Goal: Task Accomplishment & Management: Use online tool/utility

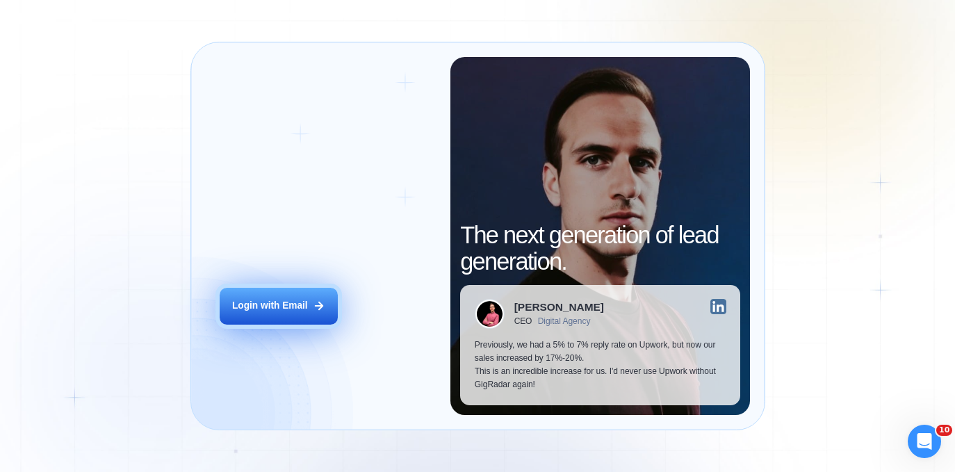
click at [286, 304] on div "Login with Email" at bounding box center [270, 306] width 76 height 13
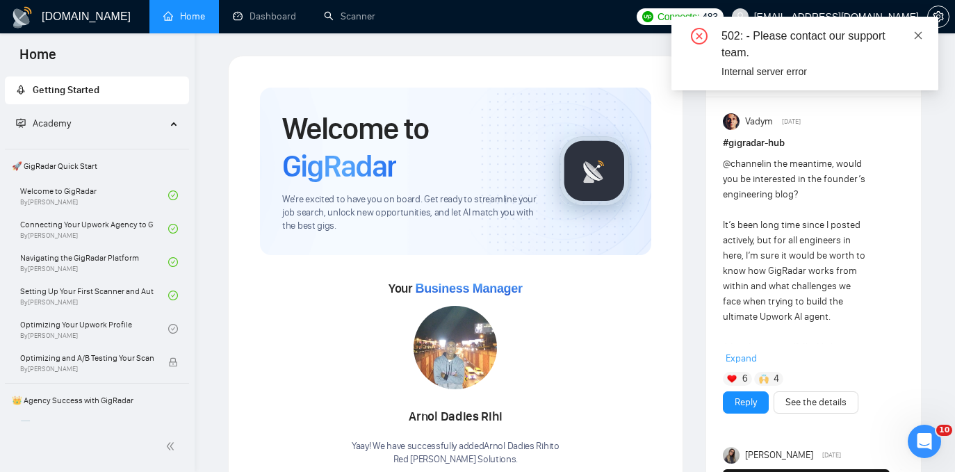
click at [918, 34] on icon "close" at bounding box center [919, 35] width 8 height 8
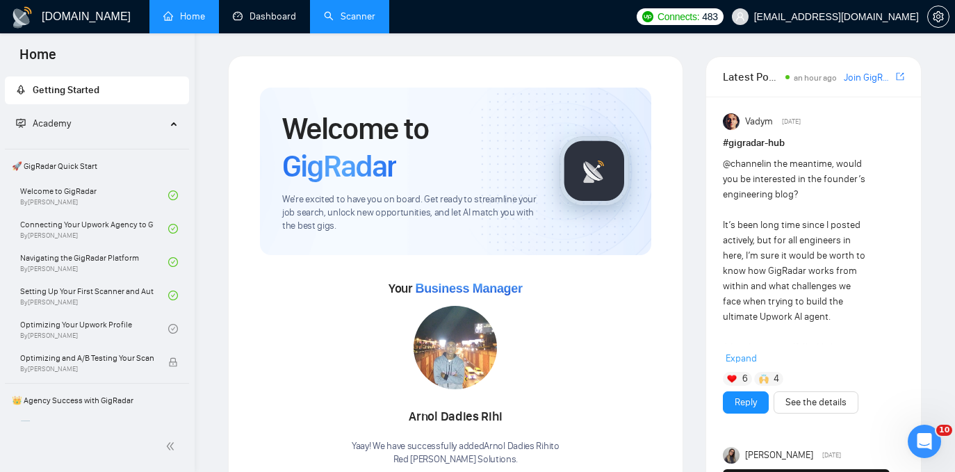
click at [348, 10] on link "Scanner" at bounding box center [349, 16] width 51 height 12
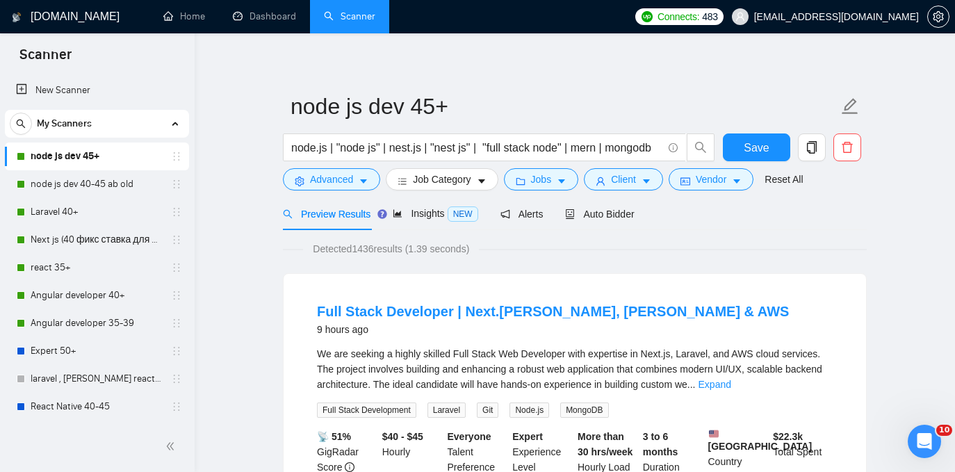
scroll to position [7, 0]
click at [601, 208] on span "Auto Bidder" at bounding box center [612, 213] width 69 height 11
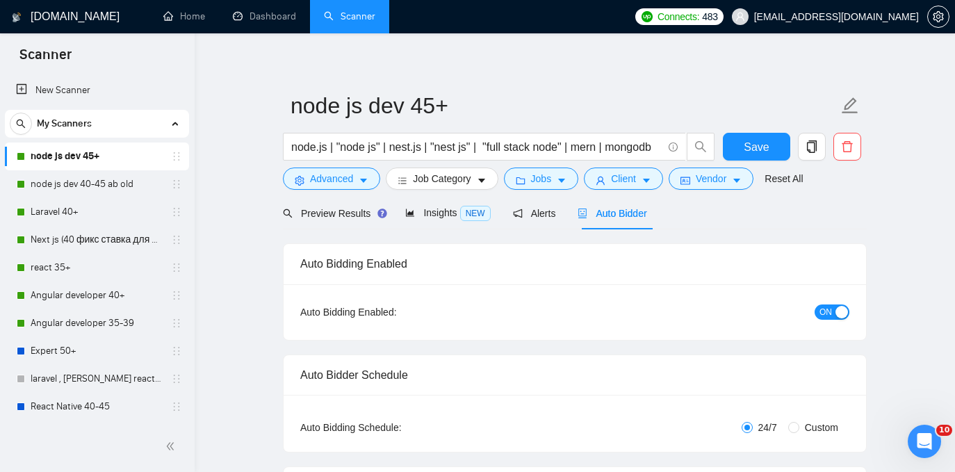
checkbox input "true"
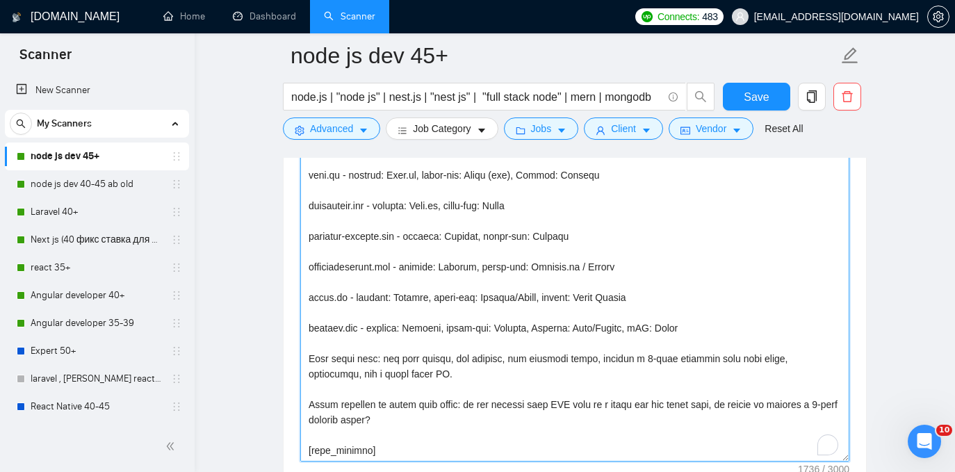
scroll to position [275, 0]
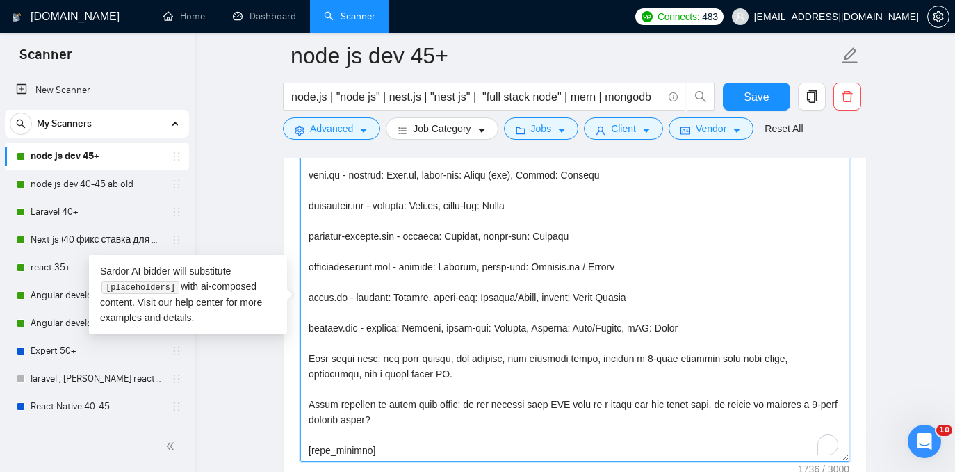
drag, startPoint x: 708, startPoint y: 315, endPoint x: 708, endPoint y: 301, distance: 13.9
click at [709, 302] on textarea "Cover letter template:" at bounding box center [574, 305] width 549 height 313
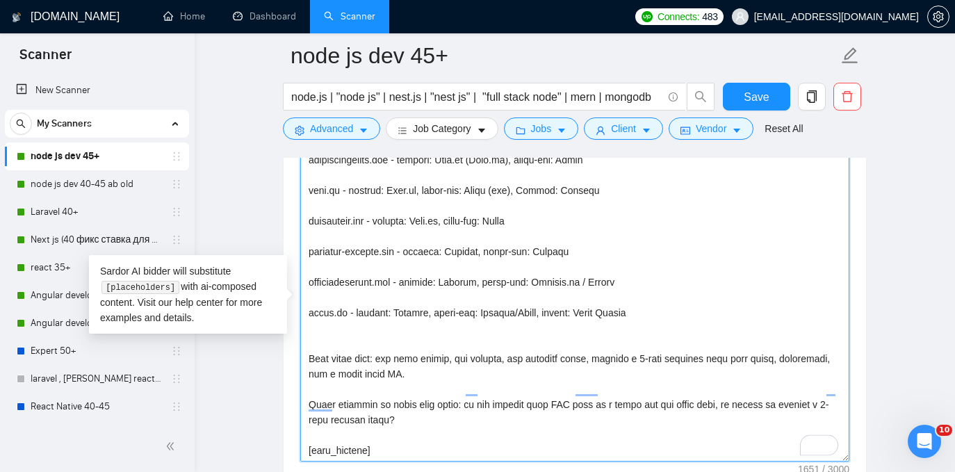
scroll to position [260, 0]
type textarea "[time_greeting] [client_name], ​[Ask very specific open question about specific…"
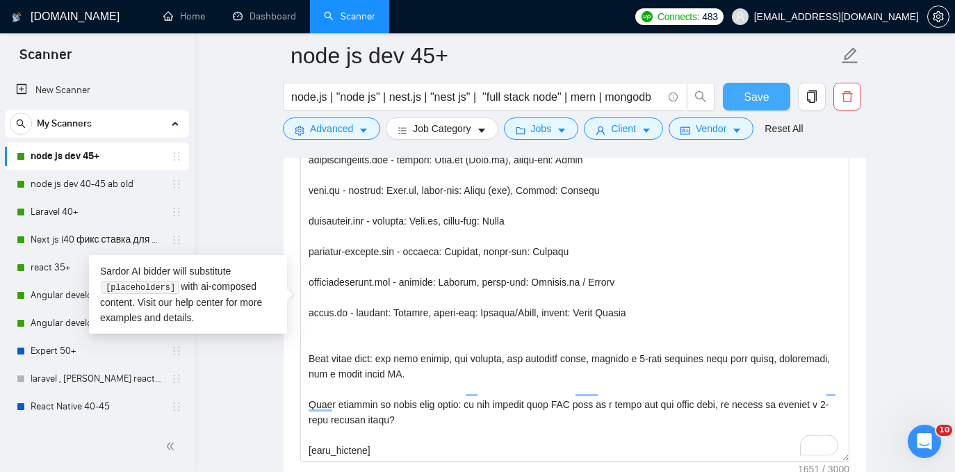
click at [757, 97] on span "Save" at bounding box center [756, 96] width 25 height 17
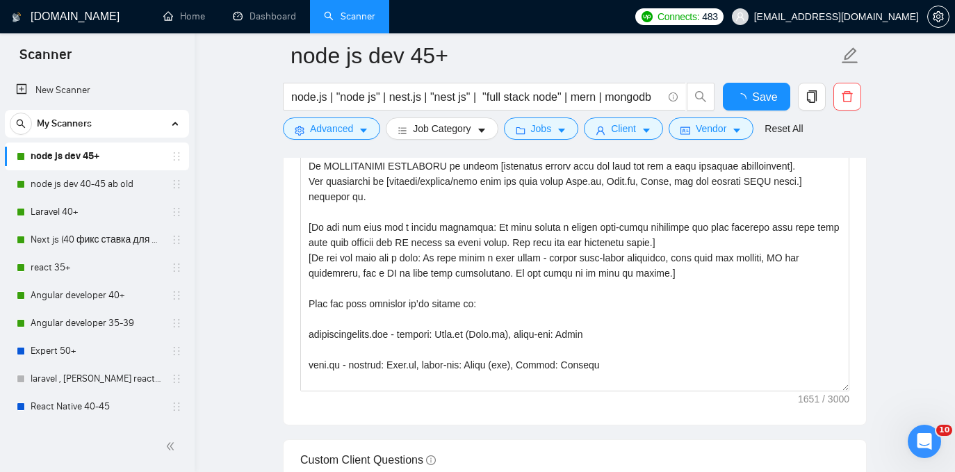
checkbox input "true"
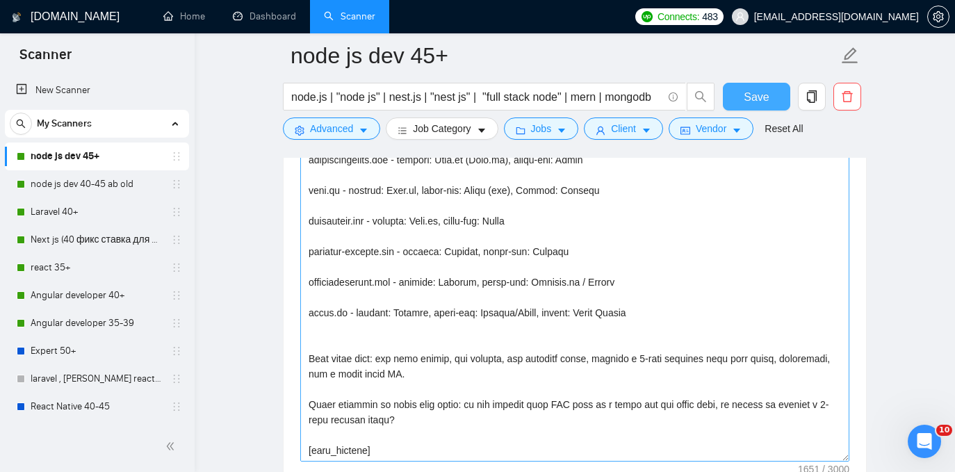
scroll to position [257, 0]
click at [750, 93] on span "Save" at bounding box center [756, 96] width 25 height 17
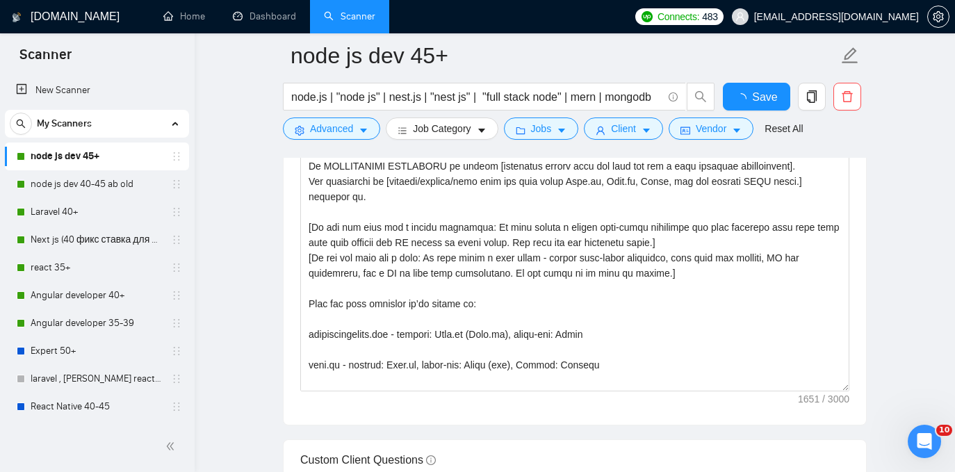
checkbox input "true"
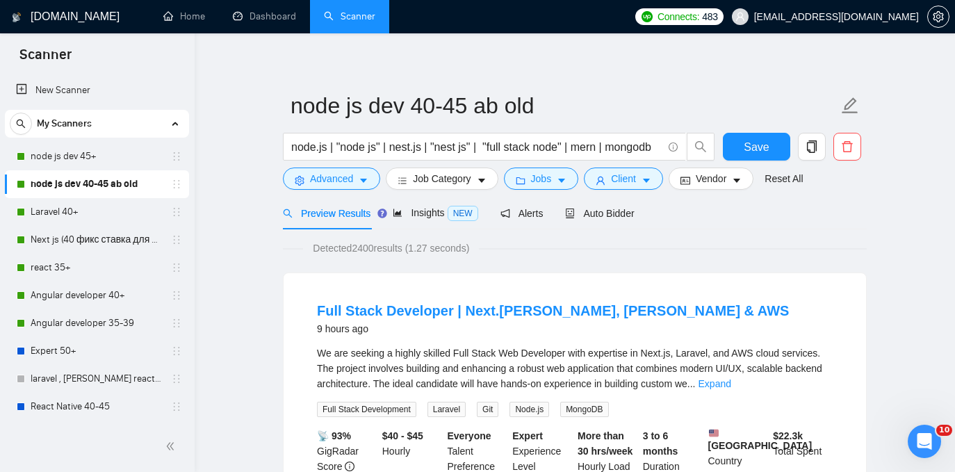
scroll to position [13, 0]
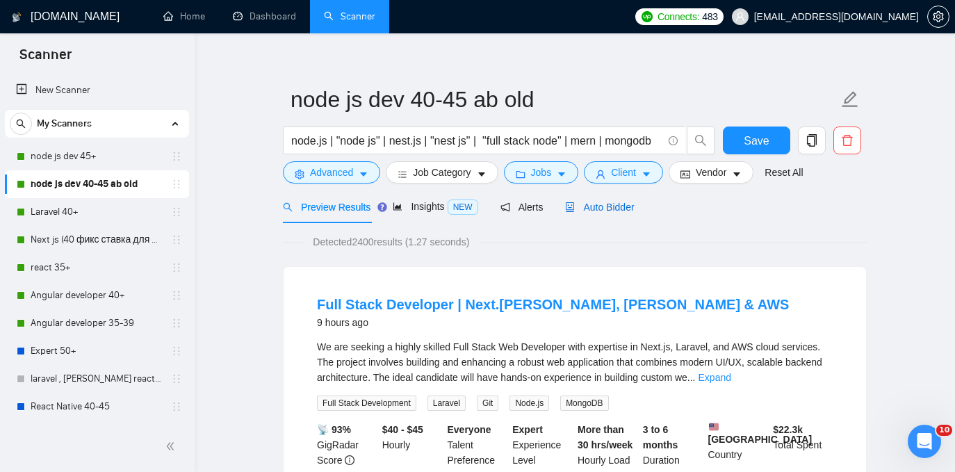
click at [627, 204] on span "Auto Bidder" at bounding box center [599, 207] width 69 height 11
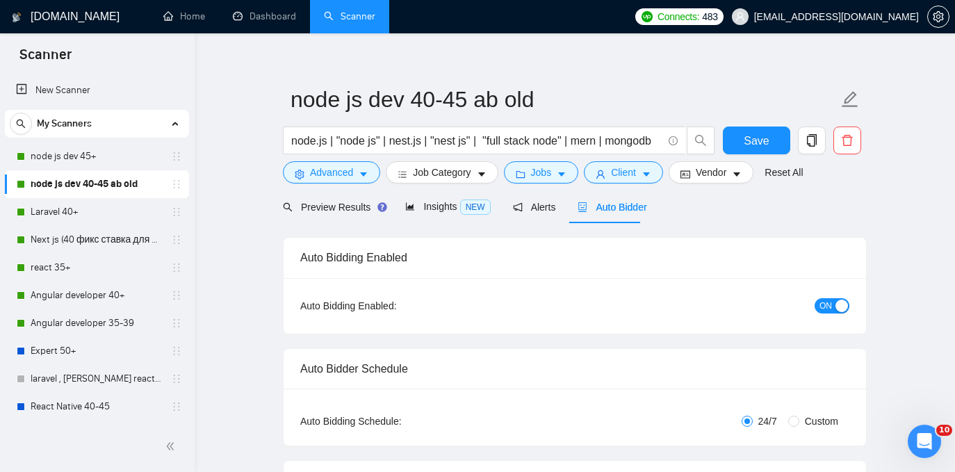
checkbox input "true"
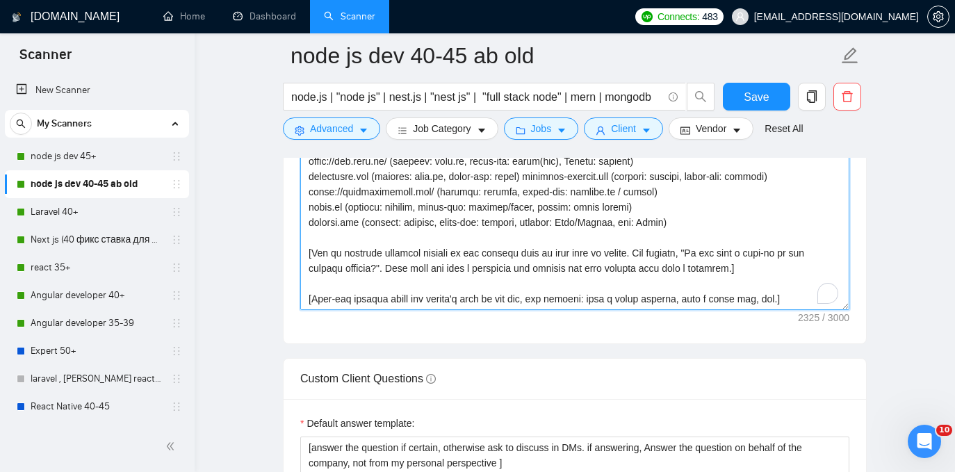
scroll to position [184, 0]
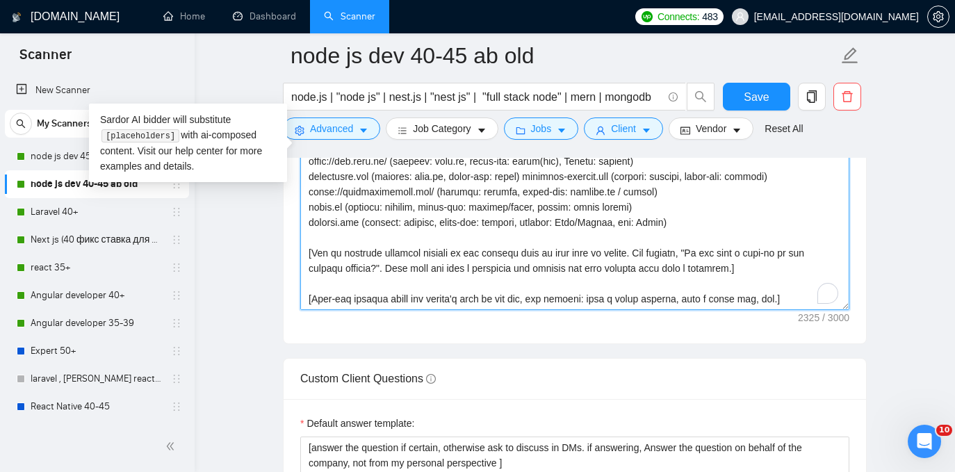
drag, startPoint x: 687, startPoint y: 223, endPoint x: 687, endPoint y: 213, distance: 9.7
click at [687, 213] on textarea "Cover letter template:" at bounding box center [574, 153] width 549 height 313
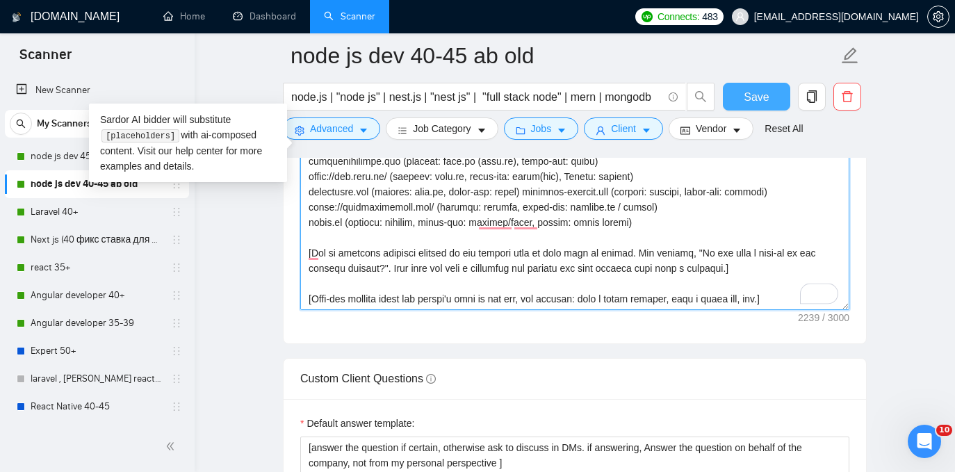
scroll to position [168, 0]
type textarea "[ Make sure that greeting is written in English. Do not include any additional …"
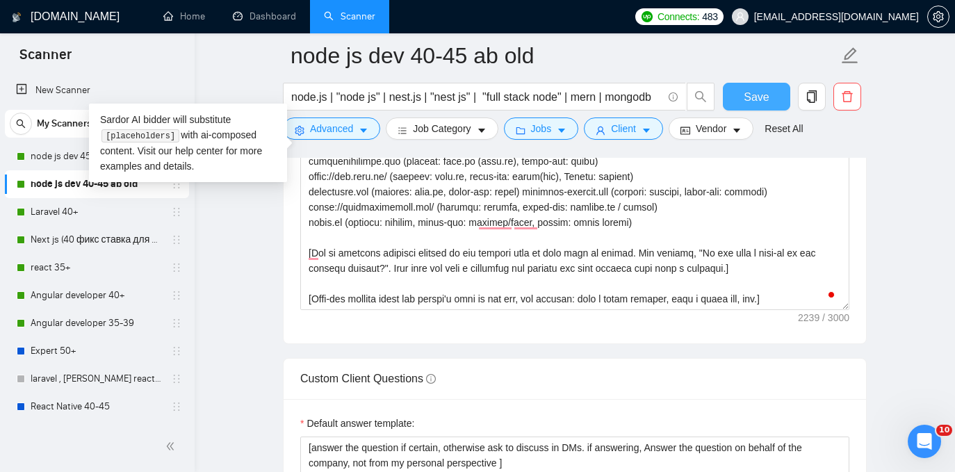
click at [749, 97] on span "Save" at bounding box center [756, 96] width 25 height 17
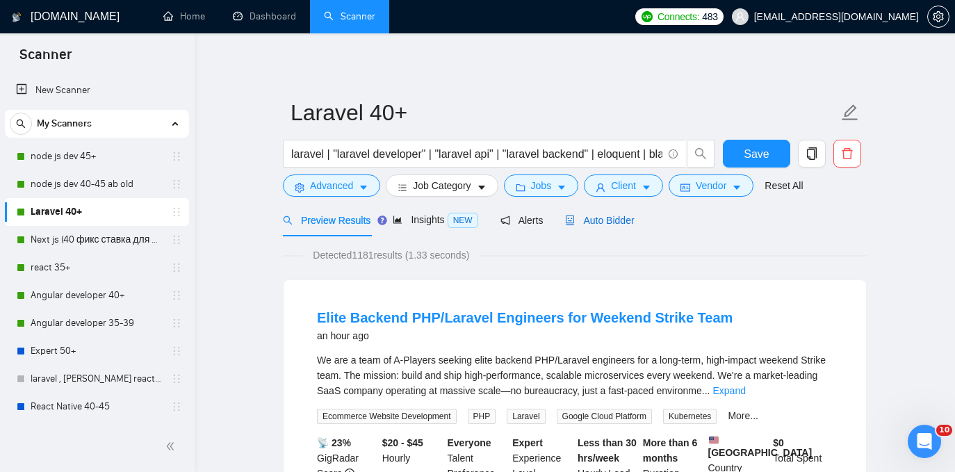
click at [633, 218] on span "Auto Bidder" at bounding box center [599, 220] width 69 height 11
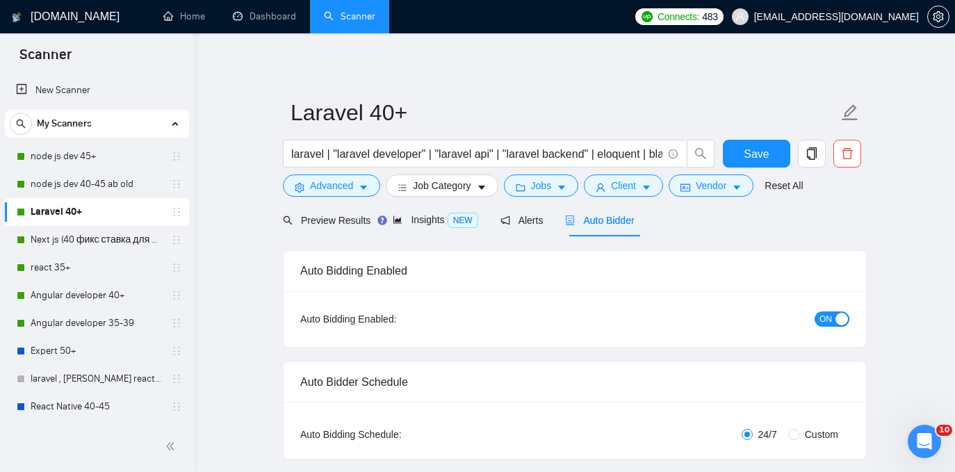
checkbox input "true"
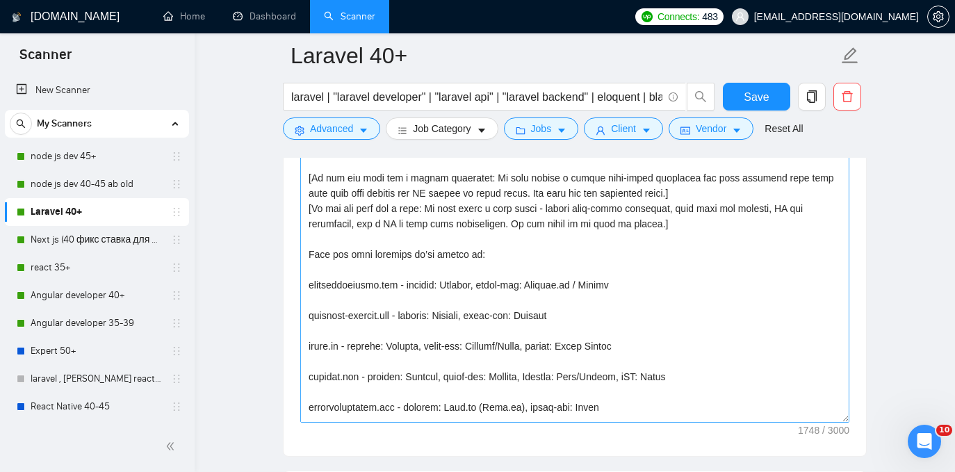
scroll to position [82, 0]
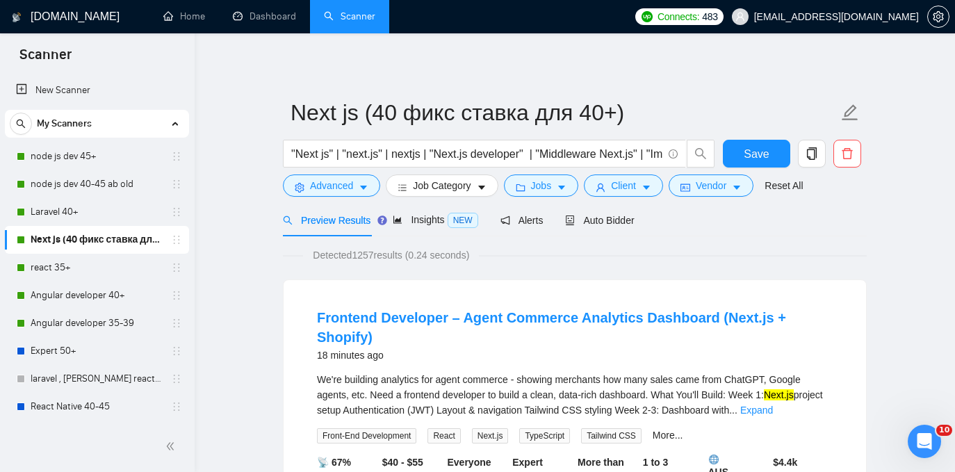
scroll to position [4, 0]
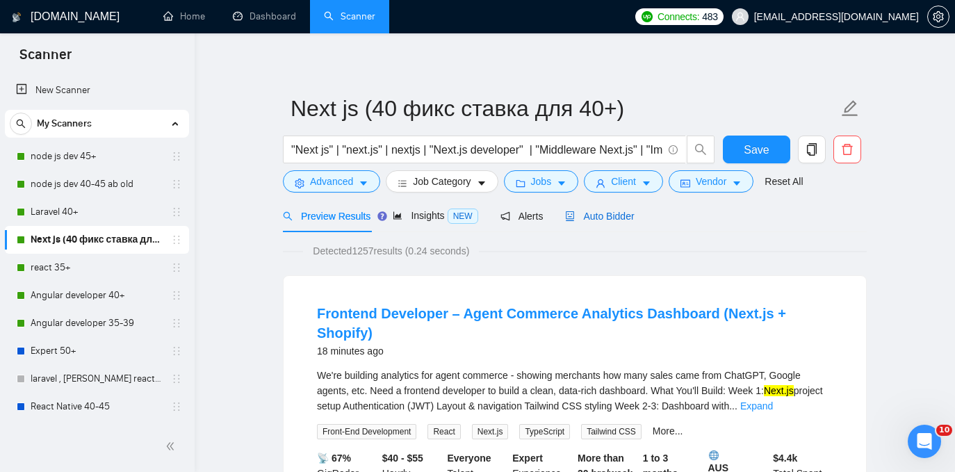
click at [628, 218] on span "Auto Bidder" at bounding box center [599, 216] width 69 height 11
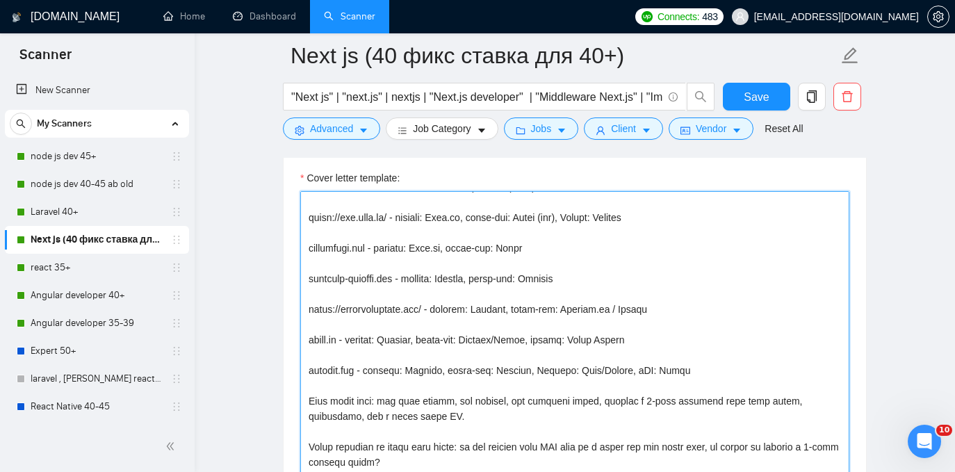
scroll to position [275, 0]
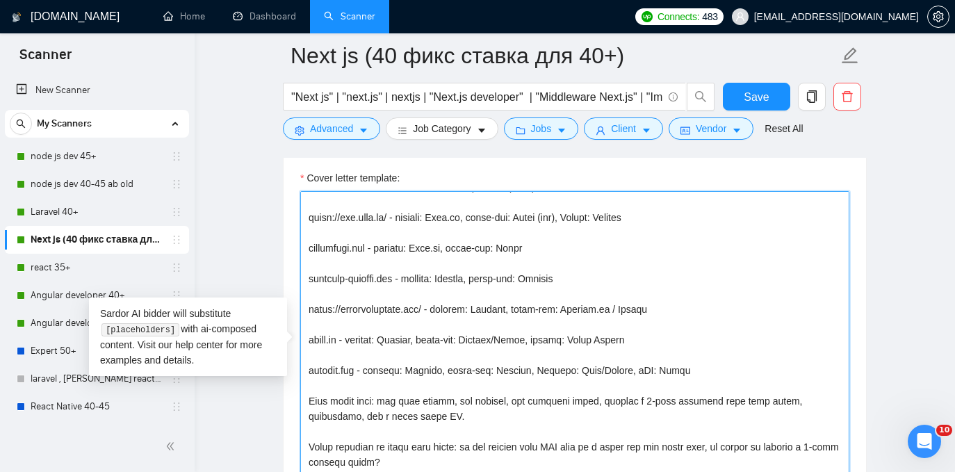
drag, startPoint x: 695, startPoint y: 357, endPoint x: 696, endPoint y: 344, distance: 12.5
click at [696, 344] on textarea "Cover letter template:" at bounding box center [574, 347] width 549 height 313
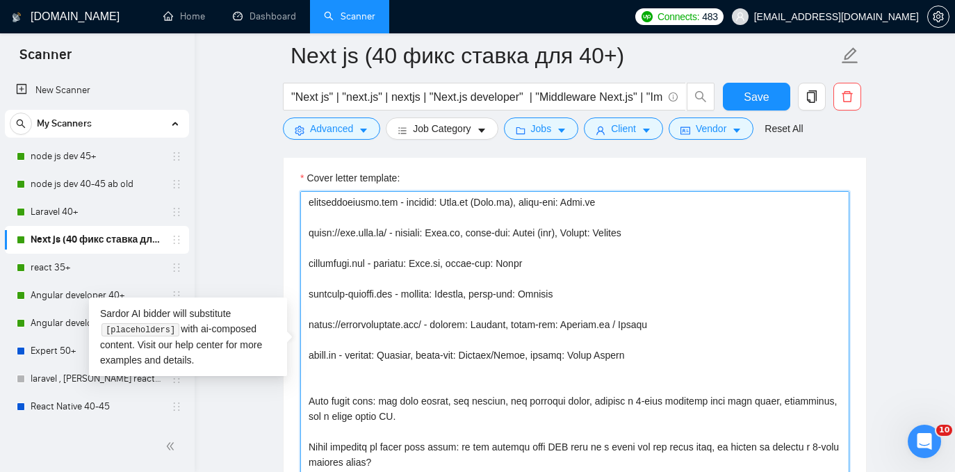
scroll to position [260, 0]
type textarea "[lore_ipsumdol] [sitame_cons], ​[Adi elit seddoeiu temp incididu utlab etdolore…"
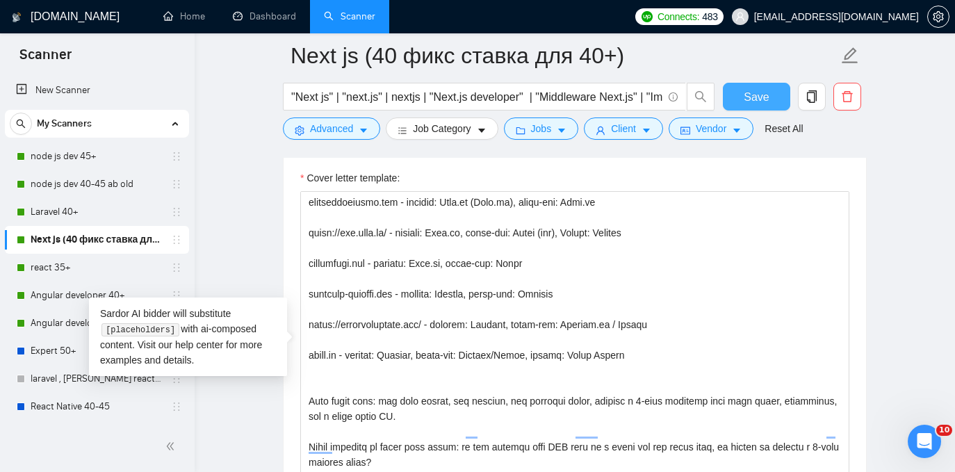
click at [757, 99] on span "Save" at bounding box center [756, 96] width 25 height 17
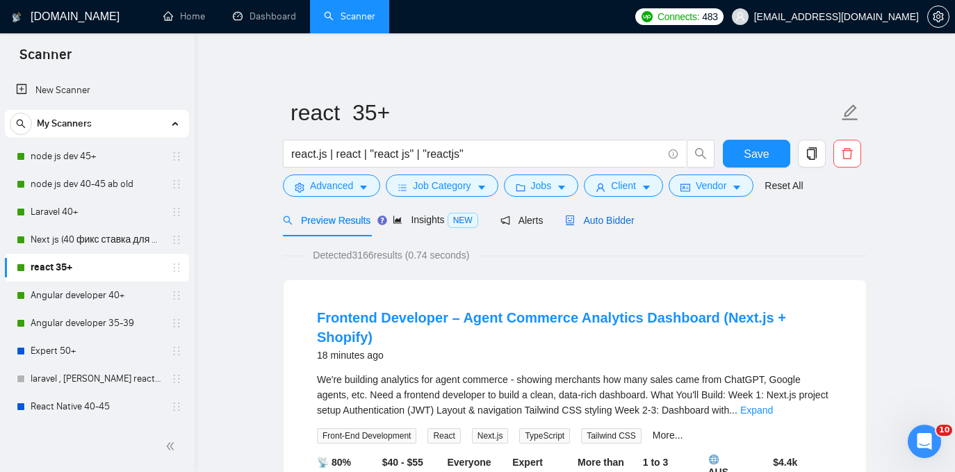
click at [631, 215] on span "Auto Bidder" at bounding box center [599, 220] width 69 height 11
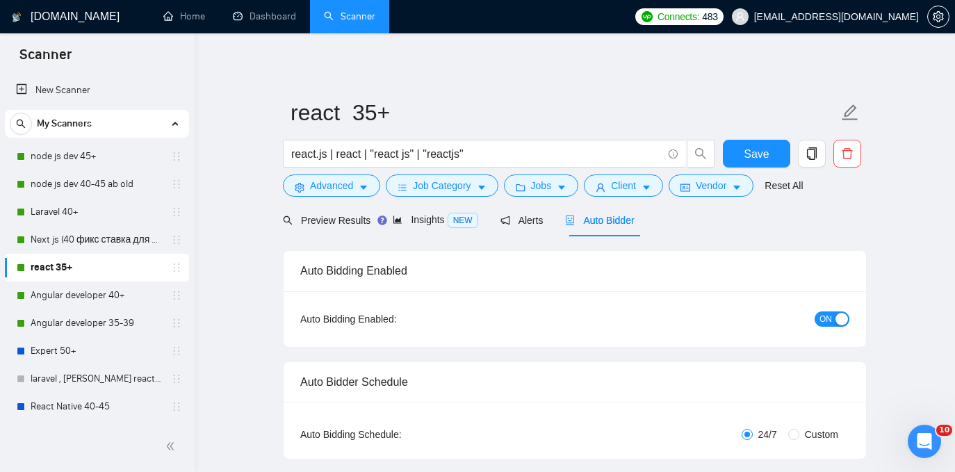
checkbox input "true"
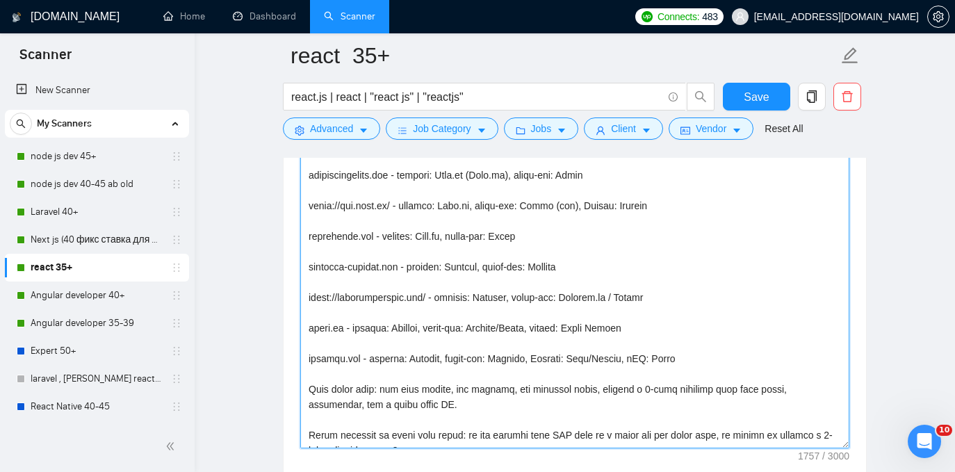
scroll to position [216, 0]
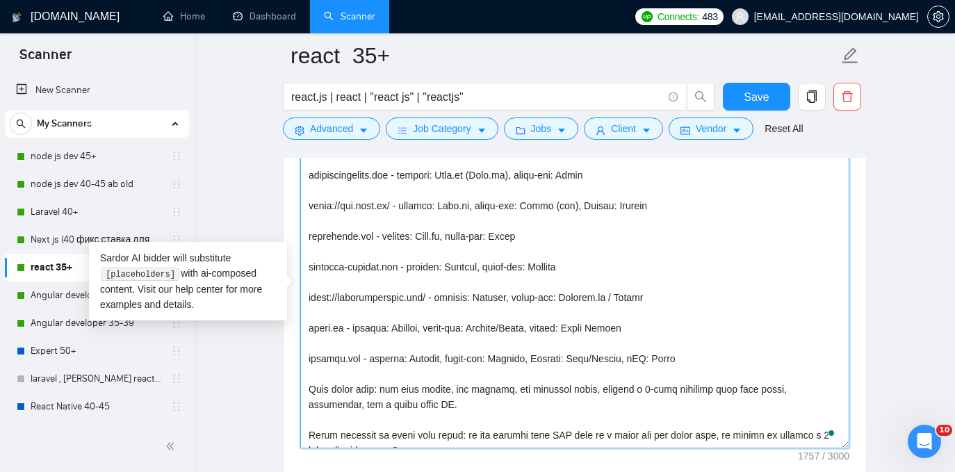
drag, startPoint x: 692, startPoint y: 361, endPoint x: 695, endPoint y: 339, distance: 21.8
click at [695, 339] on textarea "Cover letter template:" at bounding box center [574, 292] width 549 height 313
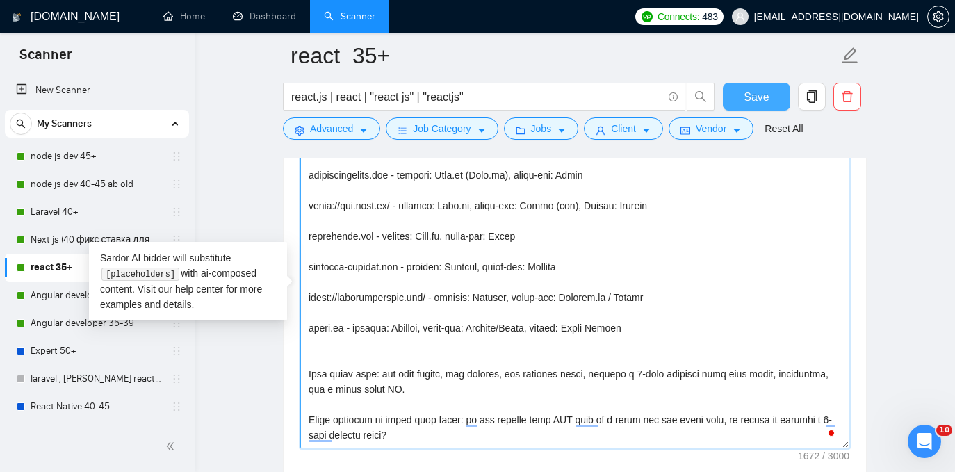
type textarea "[time_greeting] [client_name], ​[Ask very specific open question about specific…"
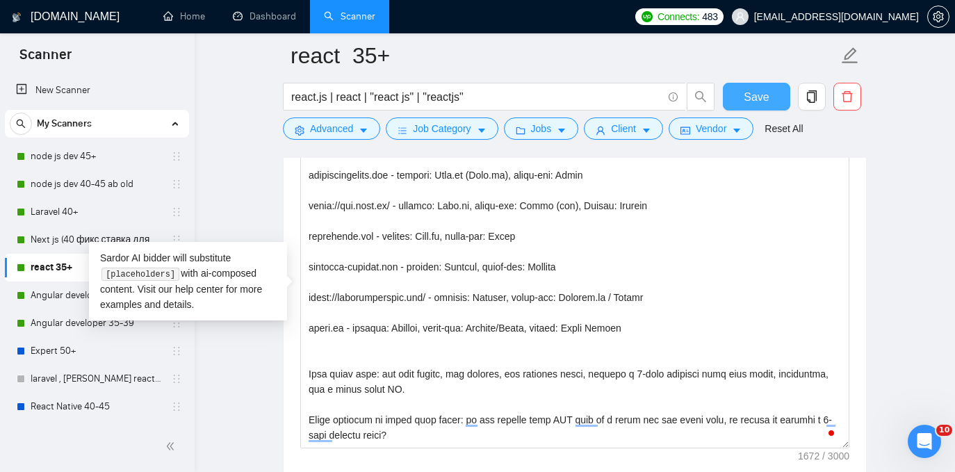
click at [751, 104] on span "Save" at bounding box center [756, 96] width 25 height 17
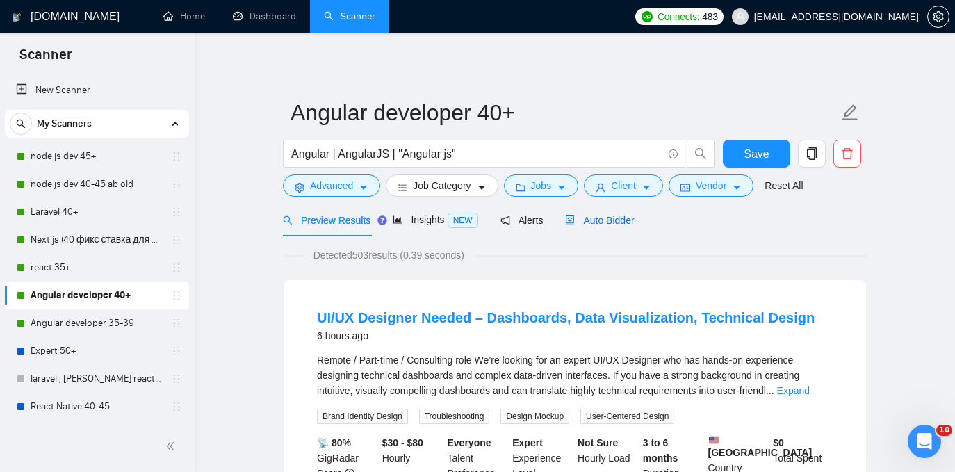
click at [612, 225] on span "Auto Bidder" at bounding box center [599, 220] width 69 height 11
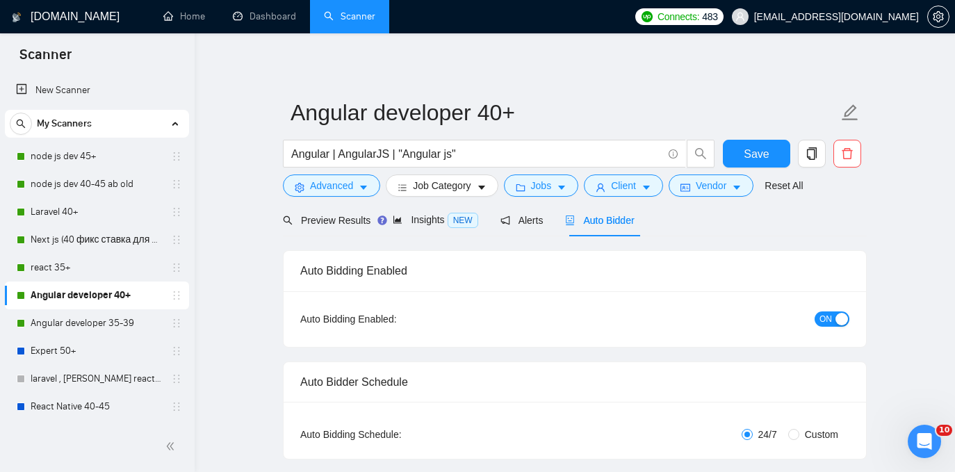
checkbox input "true"
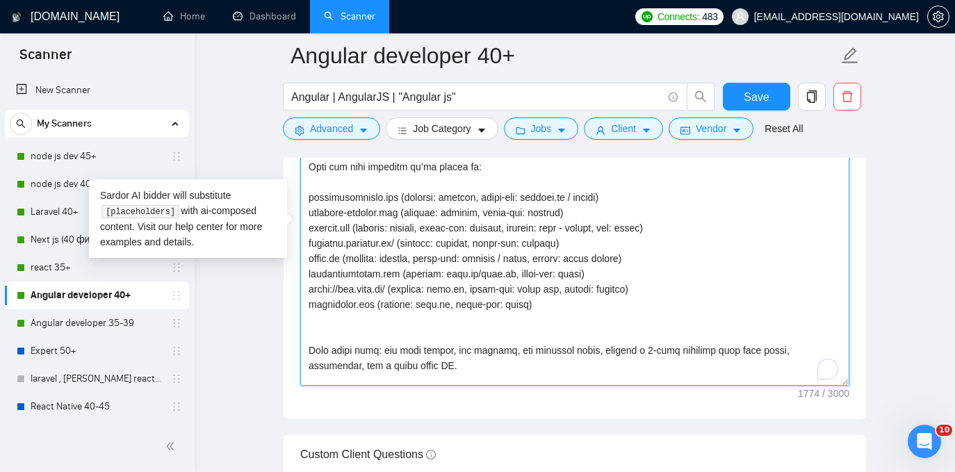
scroll to position [116, 0]
drag, startPoint x: 693, startPoint y: 231, endPoint x: 694, endPoint y: 222, distance: 8.4
click at [694, 222] on textarea "Cover letter template:" at bounding box center [574, 229] width 549 height 313
drag, startPoint x: 689, startPoint y: 225, endPoint x: 692, endPoint y: 216, distance: 9.0
click at [692, 216] on textarea "Cover letter template:" at bounding box center [574, 229] width 549 height 313
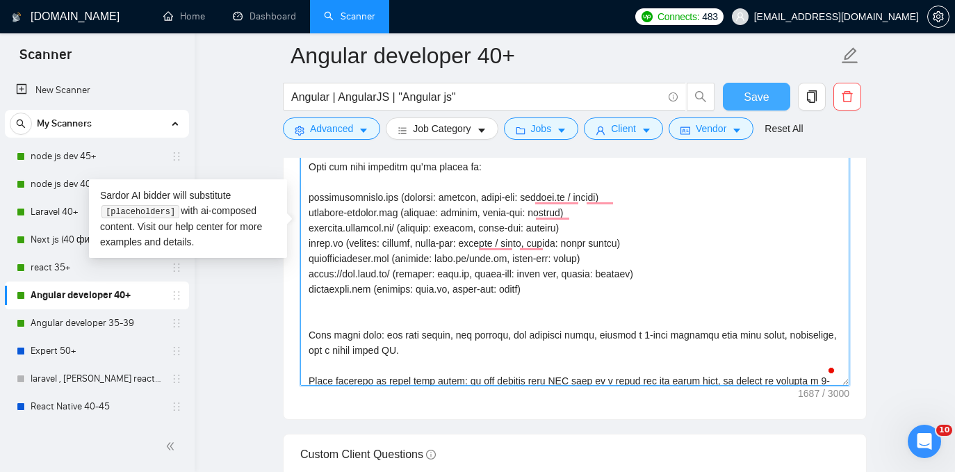
type textarea "[time_greeting] [client_name], ​[Ask very specific open question about specific…"
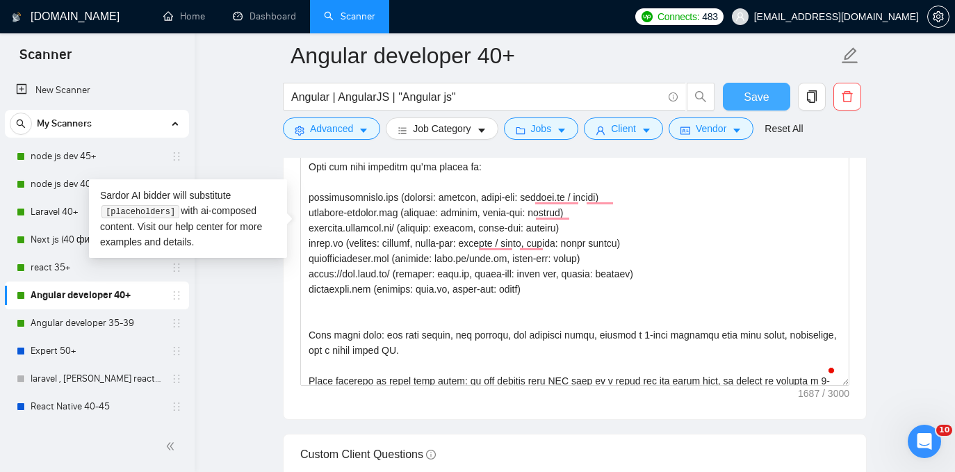
click at [762, 100] on span "Save" at bounding box center [756, 96] width 25 height 17
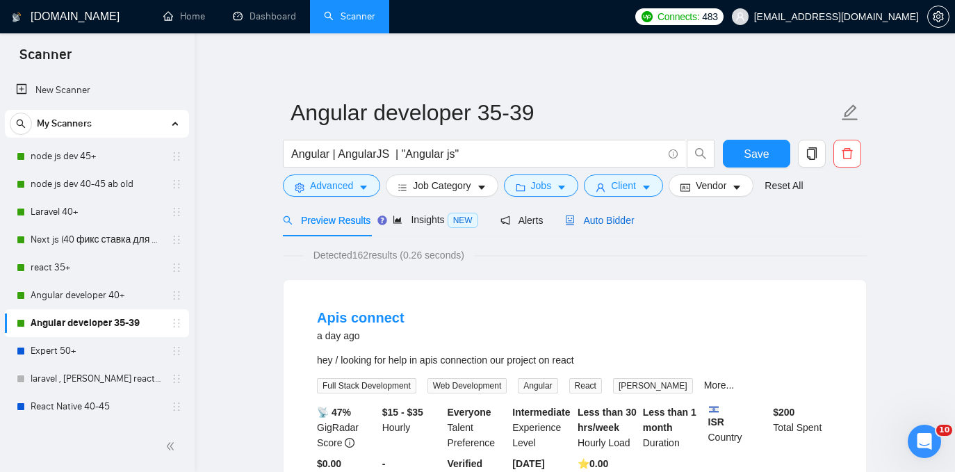
click at [614, 216] on span "Auto Bidder" at bounding box center [599, 220] width 69 height 11
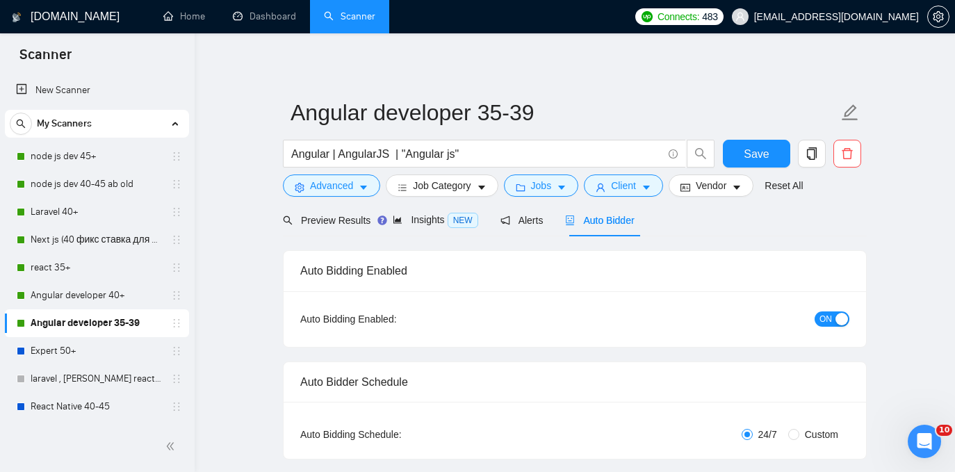
checkbox input "true"
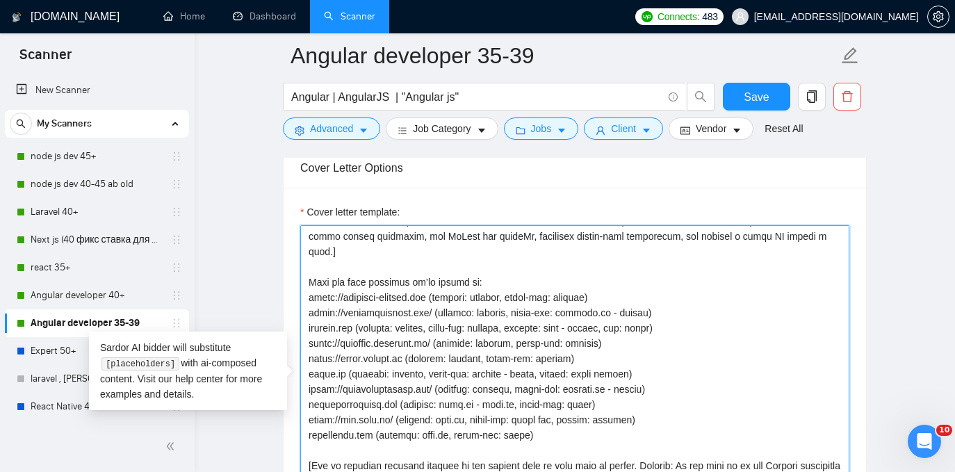
scroll to position [398, 0]
drag, startPoint x: 691, startPoint y: 326, endPoint x: 692, endPoint y: 318, distance: 8.4
click at [692, 318] on textarea "Cover letter template:" at bounding box center [574, 381] width 549 height 313
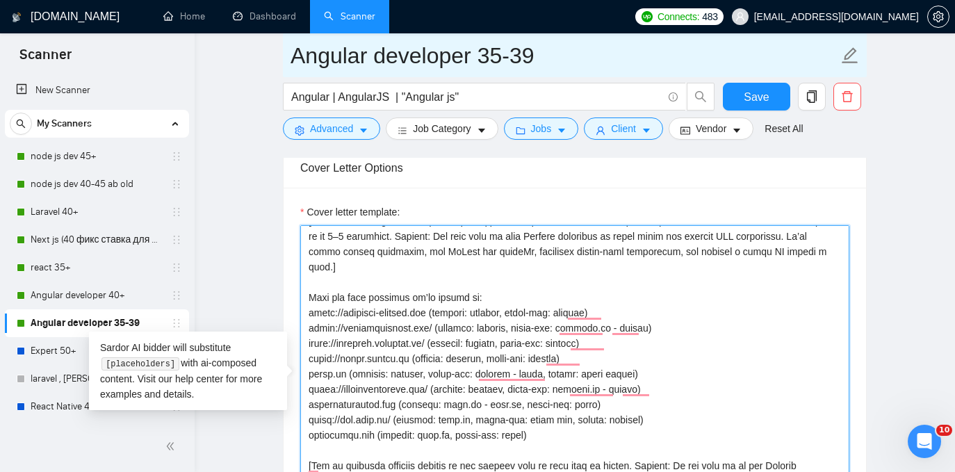
scroll to position [382, 0]
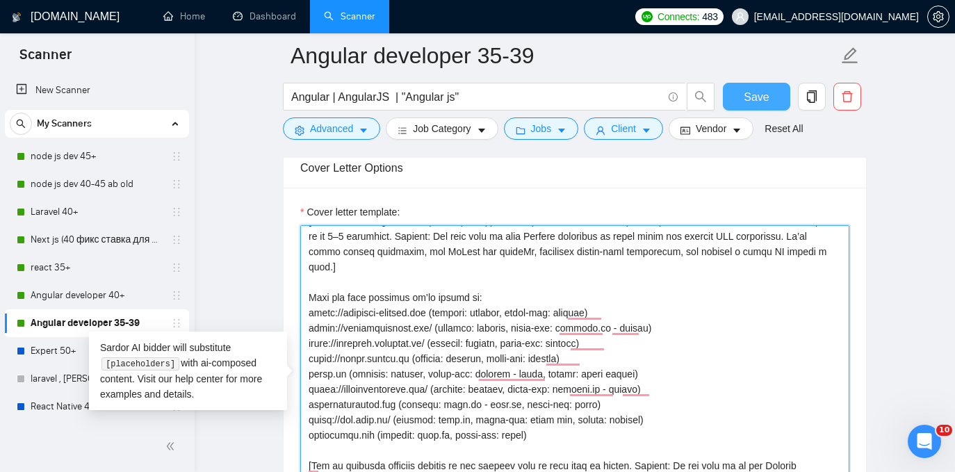
type textarea "[ Lore ipsu dolo sitametc ad elitsed do Eiusmod. Te inc utlabor etd magnaaliqu …"
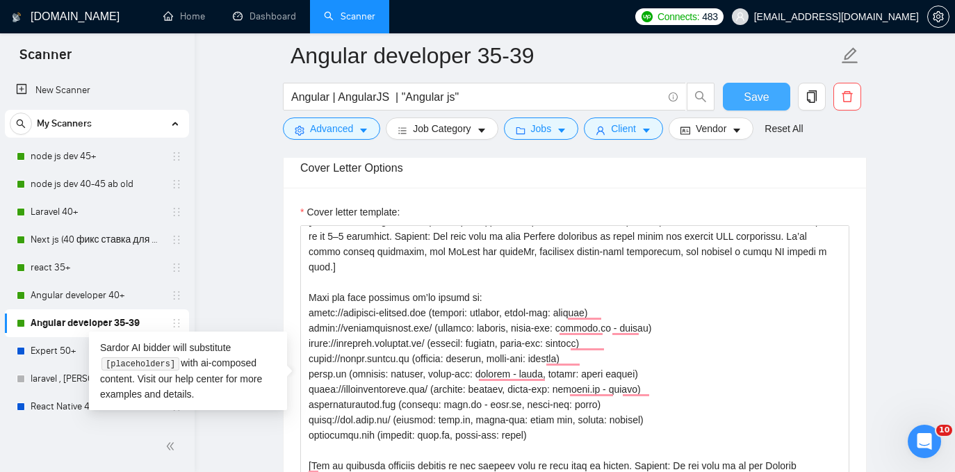
click at [762, 94] on span "Save" at bounding box center [756, 96] width 25 height 17
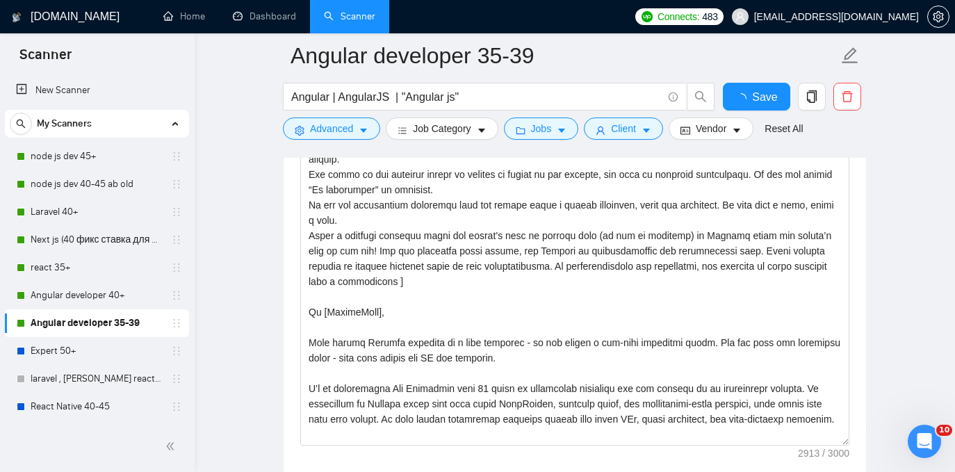
checkbox input "true"
